Goal: Task Accomplishment & Management: Manage account settings

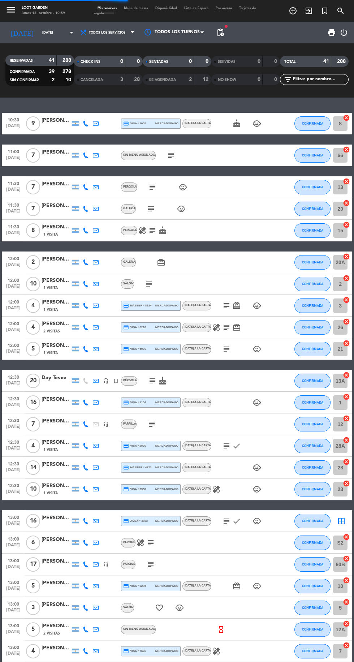
click at [14, 10] on icon "menu" at bounding box center [10, 9] width 11 height 11
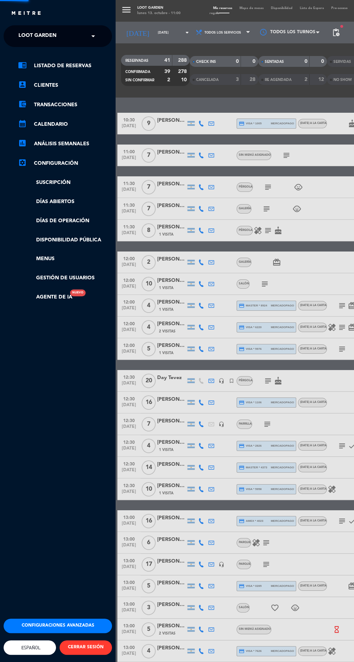
scroll to position [3, 0]
click at [88, 236] on link "Disponibilidad pública" at bounding box center [65, 240] width 94 height 8
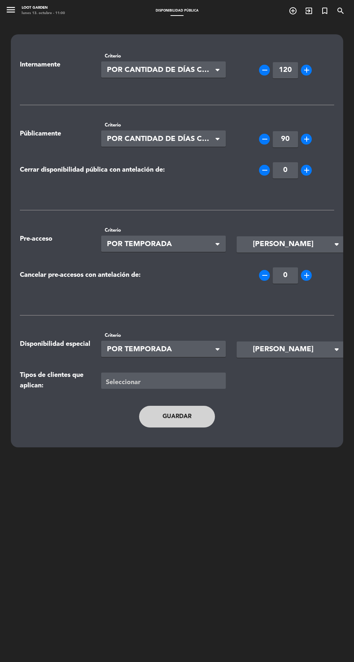
click at [14, 4] on icon "menu" at bounding box center [10, 9] width 11 height 11
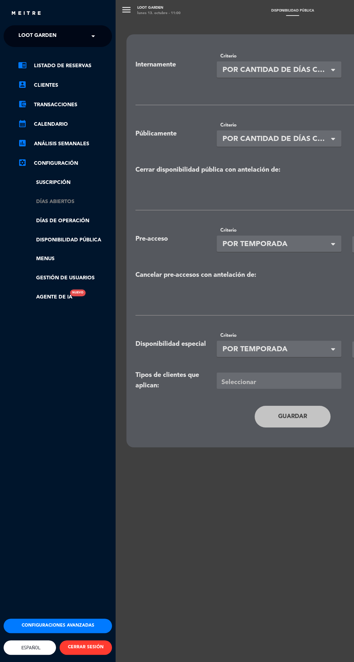
click at [71, 199] on link "Días abiertos" at bounding box center [65, 202] width 94 height 8
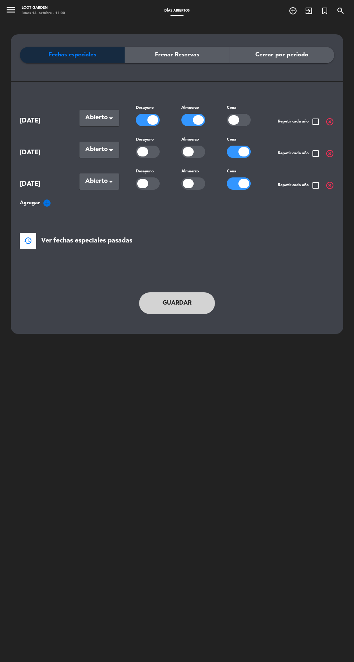
click at [15, 11] on icon "menu" at bounding box center [10, 9] width 11 height 11
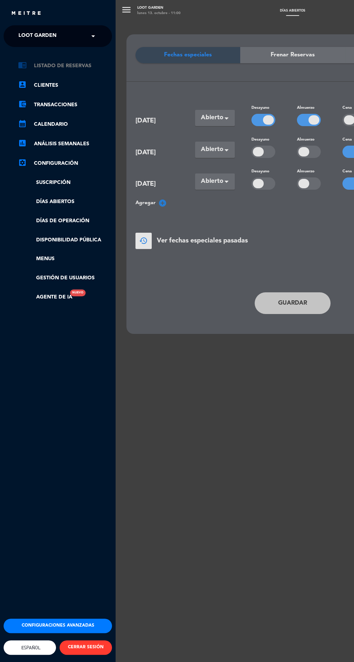
click at [88, 62] on link "chrome_reader_mode Listado de Reservas" at bounding box center [65, 65] width 94 height 9
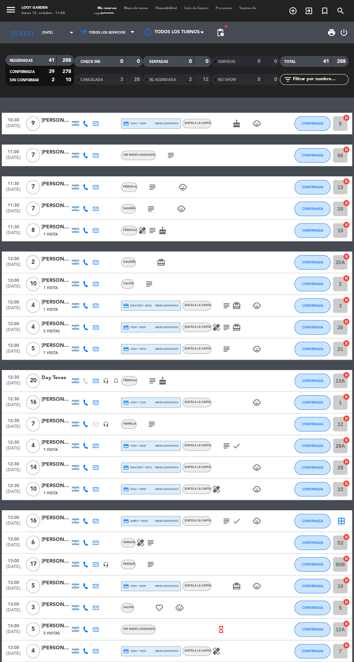
click at [216, 29] on span "pending_actions" at bounding box center [220, 32] width 9 height 9
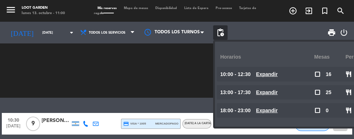
click at [179, 77] on div "SENTADAS 0 0 RE AGENDADA 2 12" at bounding box center [177, 71] width 69 height 40
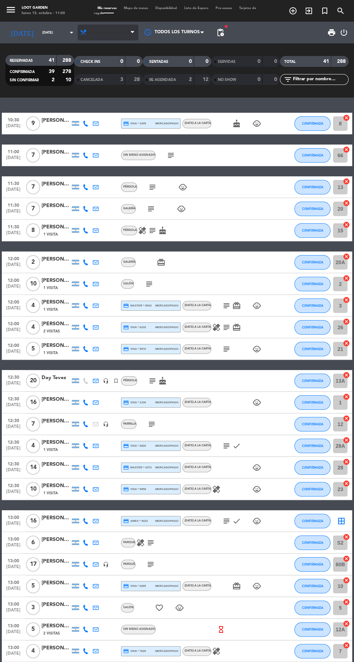
click at [104, 31] on span "Todos los servicios" at bounding box center [107, 33] width 37 height 4
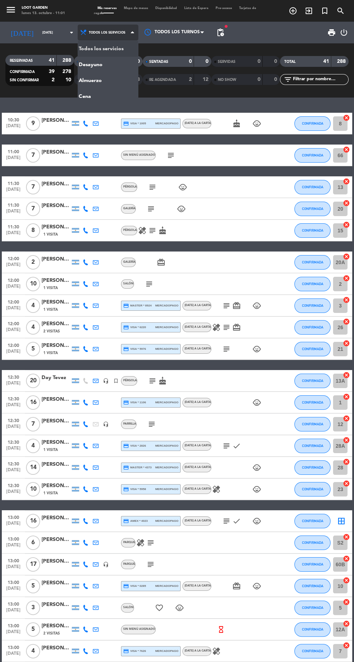
click at [107, 78] on div "menu Loot Garden [DATE] 13. octubre - 11:01 Mis reservas Mapa de mesas Disponib…" at bounding box center [177, 49] width 354 height 98
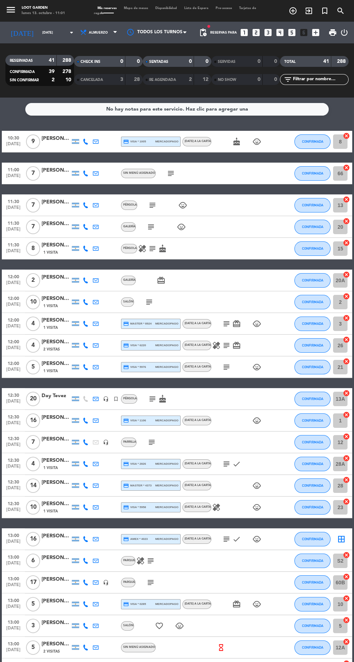
click at [207, 29] on span "pending_actions" at bounding box center [203, 32] width 9 height 9
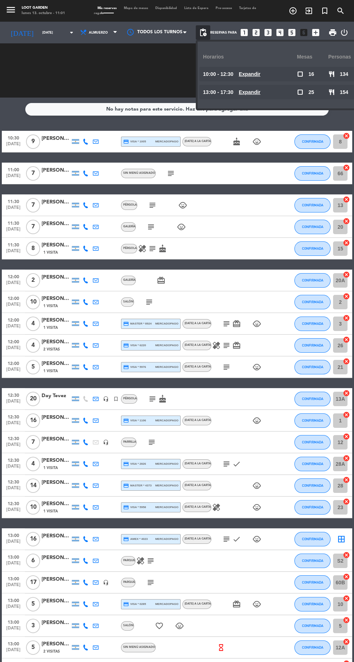
click at [254, 71] on u "Expandir" at bounding box center [250, 74] width 22 height 6
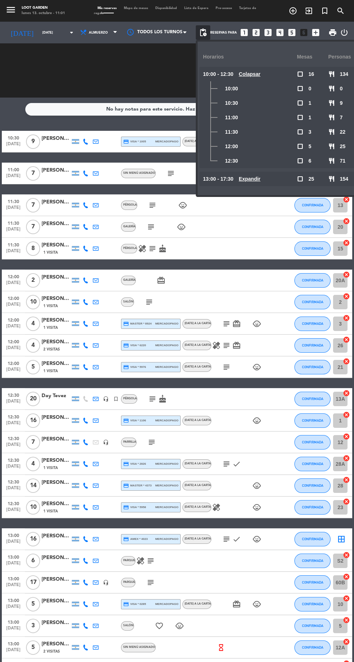
click at [140, 68] on div "CHECK INS 0 0" at bounding box center [108, 70] width 69 height 7
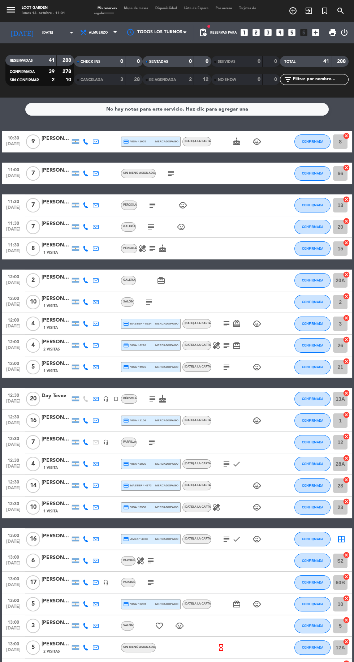
click at [15, 10] on icon "menu" at bounding box center [10, 9] width 11 height 11
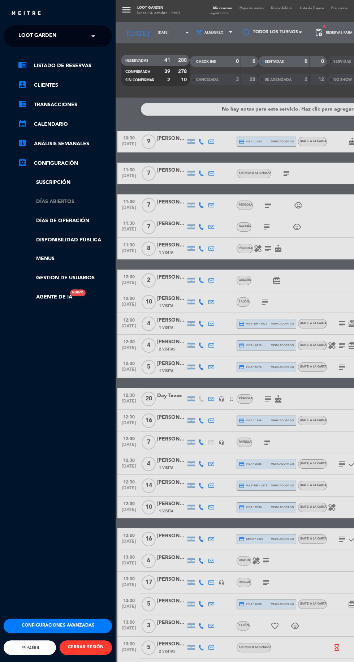
click at [75, 204] on link "Días abiertos" at bounding box center [65, 202] width 94 height 8
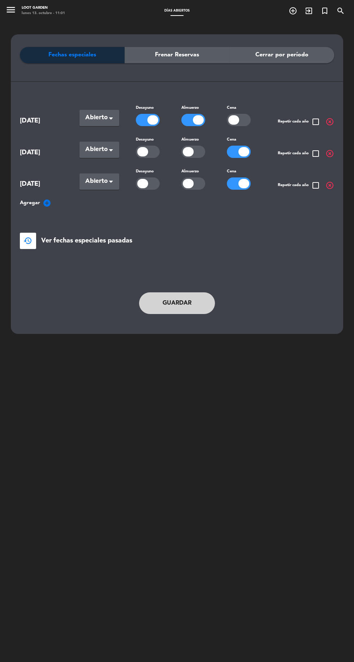
click at [192, 299] on button "Guardar" at bounding box center [177, 304] width 76 height 22
click at [86, 244] on span "Ver fechas especiales pasadas" at bounding box center [86, 241] width 91 height 10
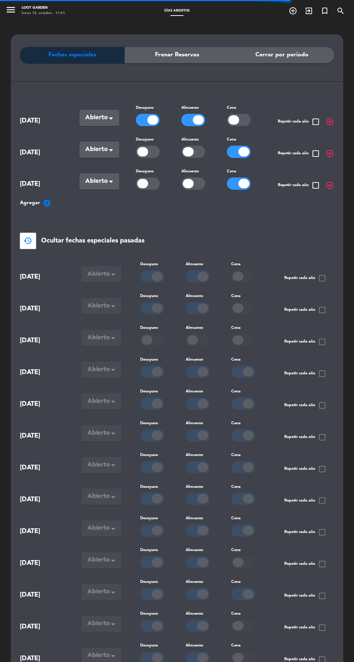
click at [36, 203] on span "Agregar" at bounding box center [30, 203] width 20 height 8
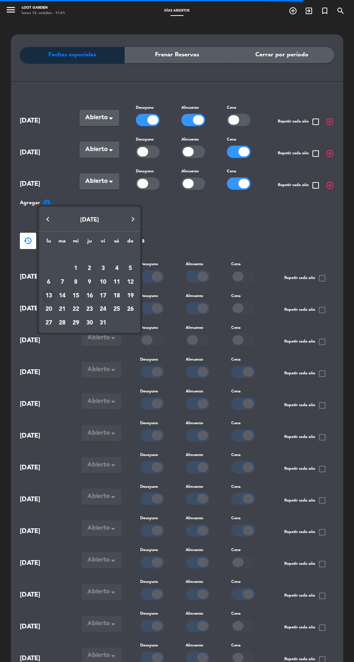
click at [140, 297] on div "lu ma mi ju vi sá do [DATE] 2 3 4 5 6 7 8 9 10 11 12 13 14 15 16 17 18 19 20 21…" at bounding box center [89, 282] width 101 height 101
click at [136, 294] on div "19" at bounding box center [130, 296] width 12 height 12
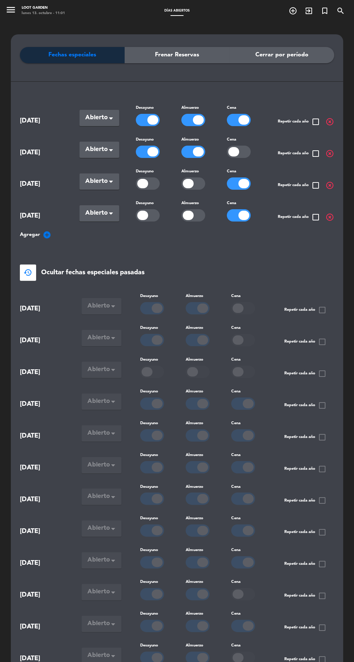
click at [227, 122] on div at bounding box center [239, 120] width 24 height 12
click at [152, 118] on div at bounding box center [153, 119] width 11 height 9
click at [200, 118] on div at bounding box center [198, 119] width 11 height 9
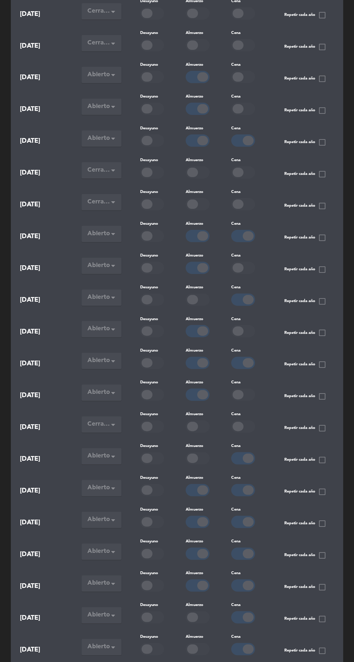
scroll to position [4248, 0]
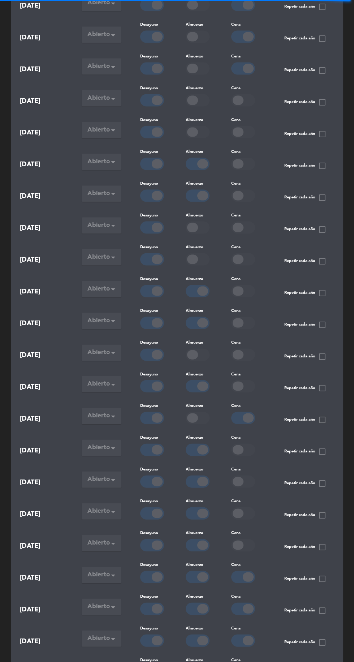
scroll to position [1854, 0]
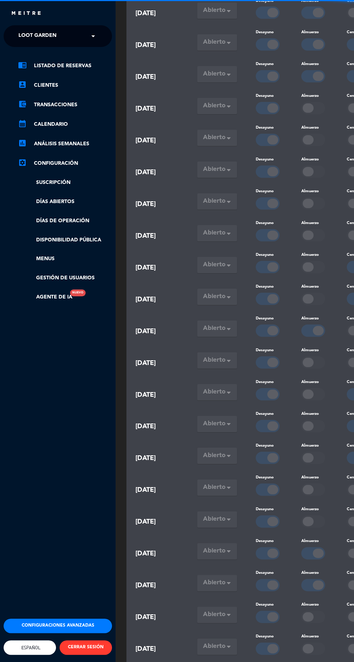
scroll to position [0, 0]
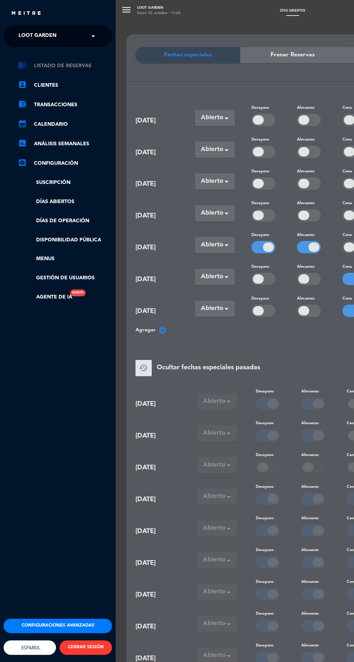
click at [76, 67] on link "chrome_reader_mode Listado de Reservas" at bounding box center [65, 65] width 94 height 9
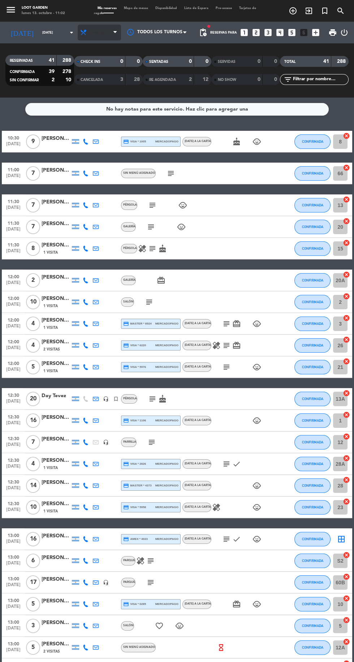
click at [97, 33] on span "Almuerzo" at bounding box center [98, 33] width 19 height 4
click at [102, 51] on div "menu Loot Garden [DATE] 13. octubre - 11:02 Mis reservas Mapa de mesas Disponib…" at bounding box center [177, 49] width 354 height 98
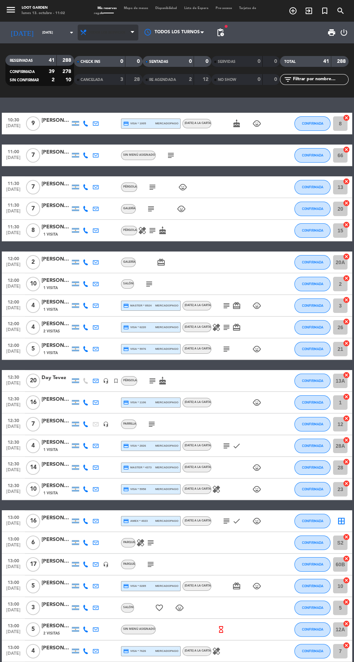
click at [119, 33] on span "Todos los servicios" at bounding box center [108, 33] width 61 height 16
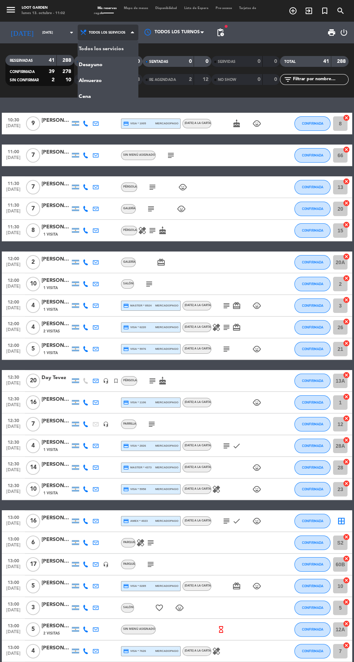
click at [107, 82] on div "menu Loot Garden [DATE] 13. octubre - 11:02 Mis reservas Mapa de mesas Disponib…" at bounding box center [177, 49] width 354 height 98
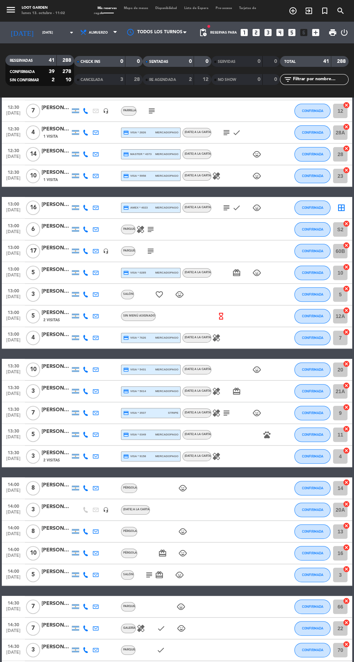
scroll to position [443, 0]
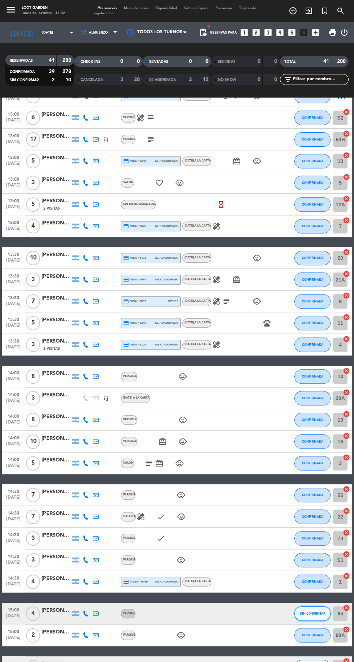
click at [313, 613] on span "SIN CONFIRMAR" at bounding box center [313, 614] width 26 height 4
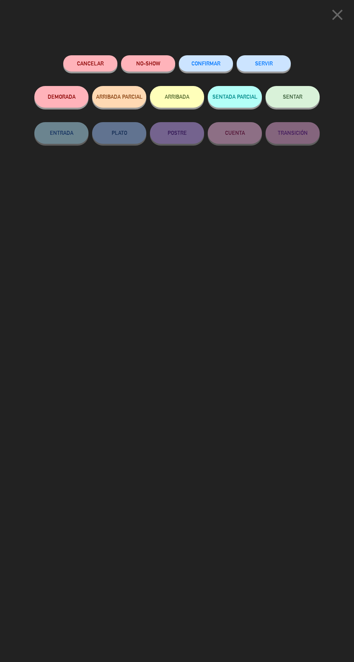
click at [211, 62] on span "CONFIRMAR" at bounding box center [206, 63] width 29 height 6
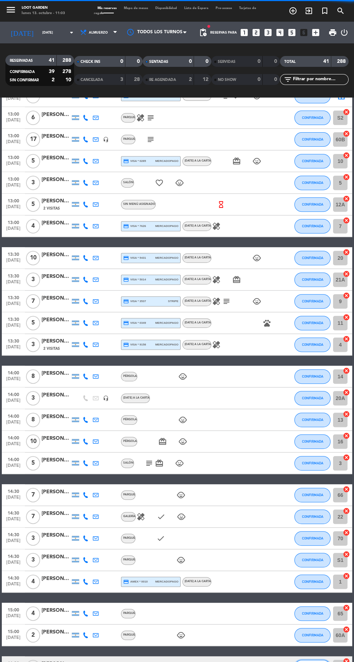
click at [306, 662] on button "SIN CONFIRMAR" at bounding box center [313, 667] width 36 height 14
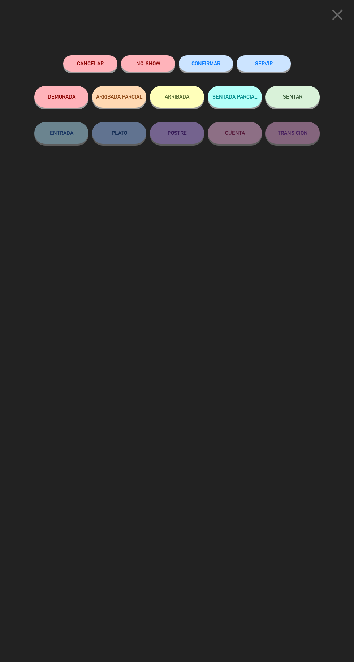
click at [209, 60] on span "CONFIRMAR" at bounding box center [206, 63] width 29 height 6
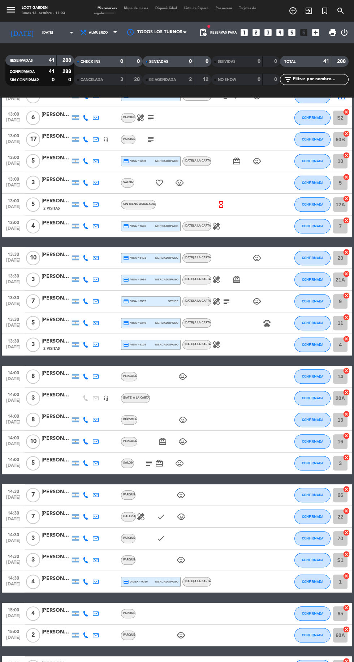
click at [206, 32] on span "pending_actions" at bounding box center [203, 32] width 9 height 9
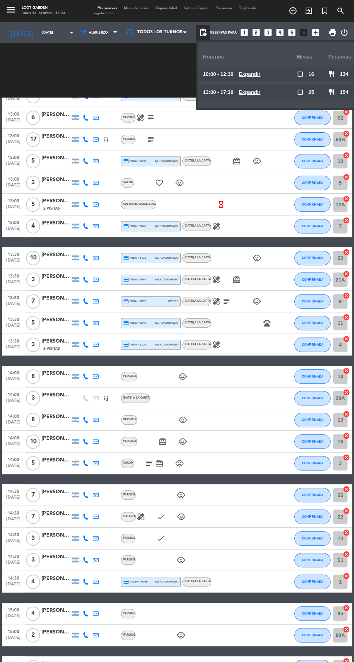
click at [208, 32] on span "pending_actions" at bounding box center [203, 32] width 9 height 9
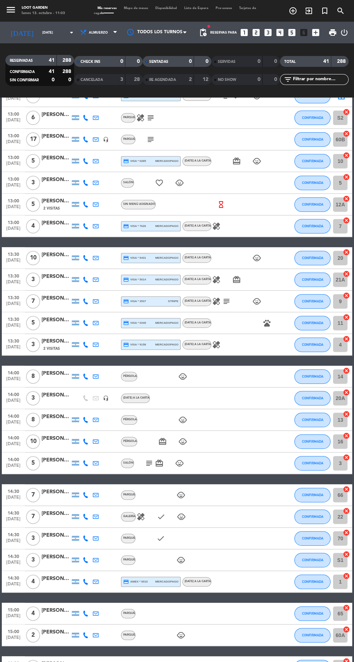
click at [10, 8] on icon "menu" at bounding box center [10, 9] width 11 height 11
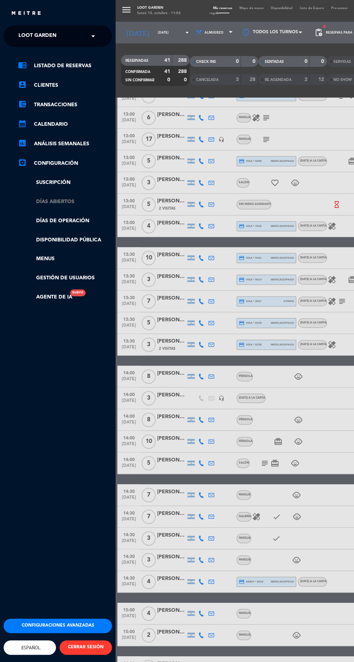
click at [88, 203] on link "Días abiertos" at bounding box center [65, 202] width 94 height 8
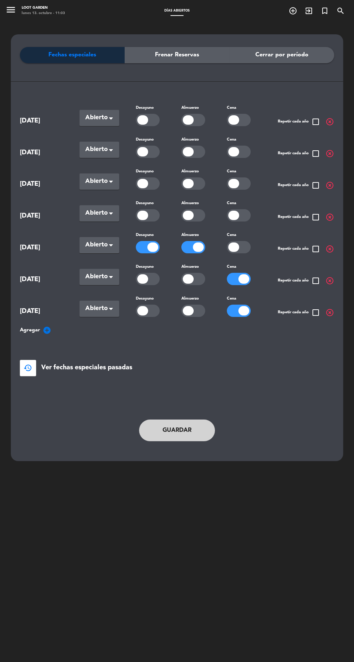
click at [191, 427] on button "Guardar" at bounding box center [177, 431] width 76 height 22
click at [181, 429] on button "Guardar" at bounding box center [177, 431] width 76 height 22
